Goal: Information Seeking & Learning: Learn about a topic

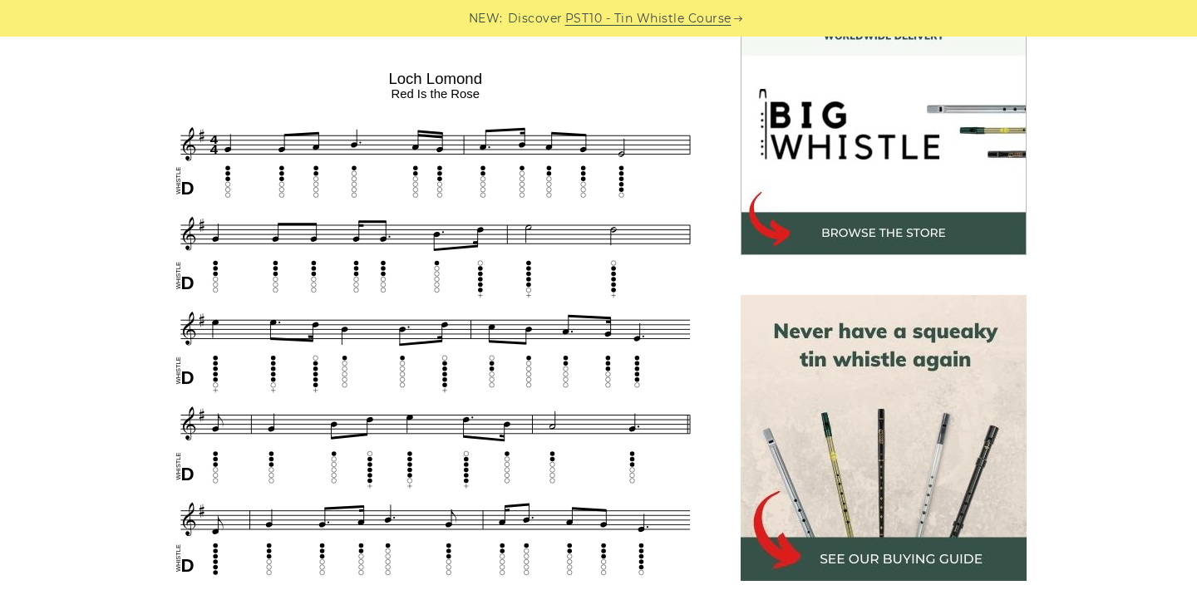
scroll to position [512, 0]
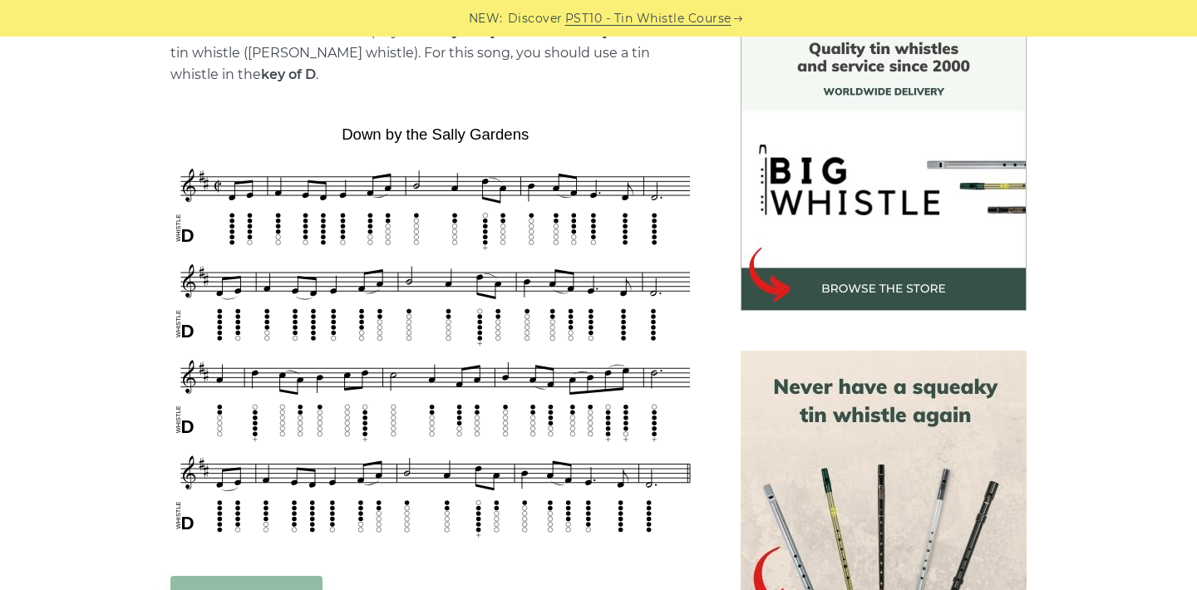
scroll to position [473, 0]
